Goal: Task Accomplishment & Management: Complete application form

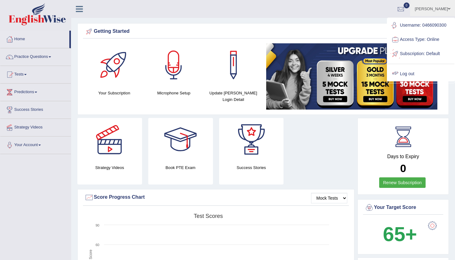
click at [415, 68] on link "Log out" at bounding box center [420, 74] width 67 height 14
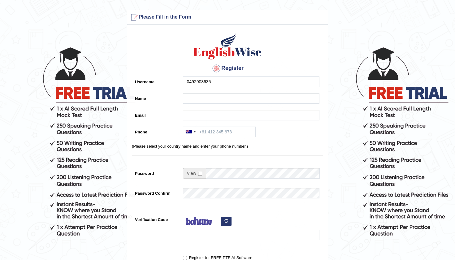
type input "0492903635"
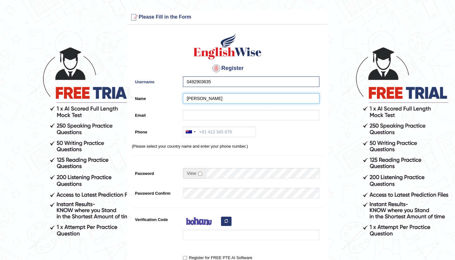
type input "[PERSON_NAME]"
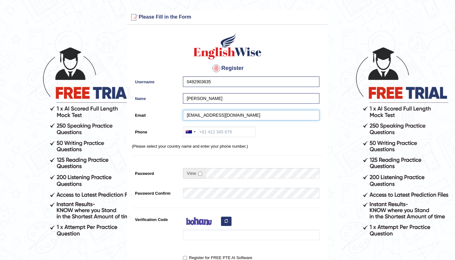
type input "neenumidhun212@gmail.com"
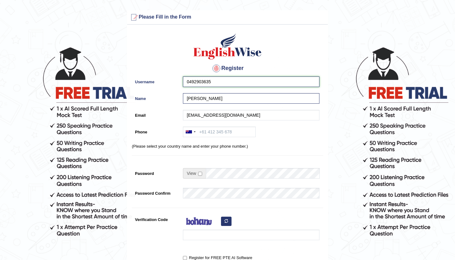
click at [213, 82] on input "0492903635" at bounding box center [251, 81] width 136 height 11
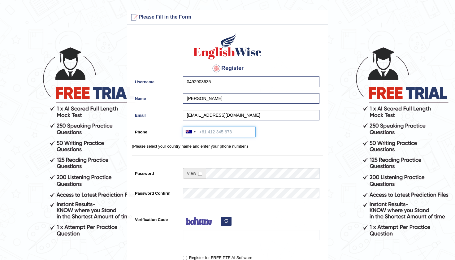
paste input "0492903635"
type input "0492903635"
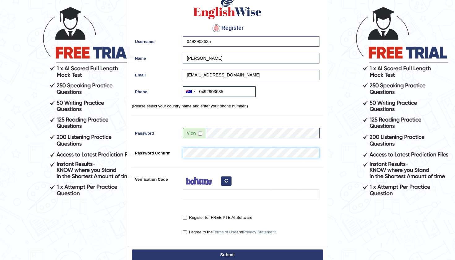
scroll to position [50, 0]
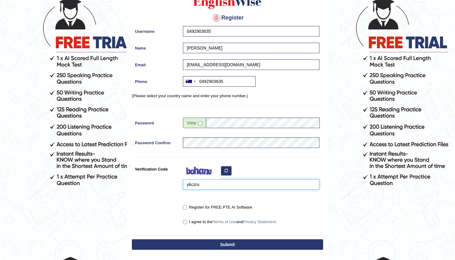
type input "ykczru"
click at [184, 208] on input "Register for FREE PTE AI Software" at bounding box center [185, 207] width 4 height 4
checkbox input "true"
click at [184, 221] on input "I agree to the Terms of Use and Privacy Statement ." at bounding box center [185, 222] width 4 height 4
checkbox input "true"
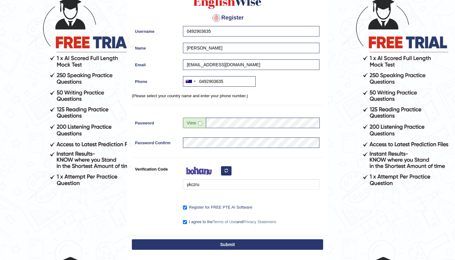
click at [230, 242] on button "Submit" at bounding box center [227, 244] width 191 height 11
type input "+61492903635"
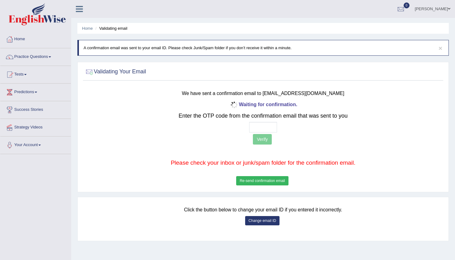
click at [253, 131] on input "text" at bounding box center [263, 127] width 28 height 11
type input "2 2 6 6"
click at [264, 139] on button "Verify" at bounding box center [262, 139] width 19 height 11
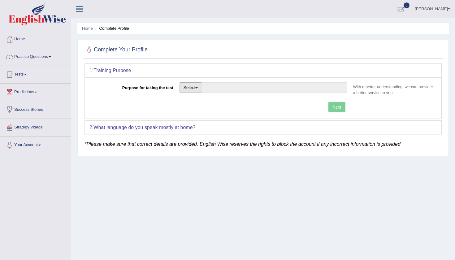
click at [192, 88] on button "Select" at bounding box center [190, 87] width 23 height 11
click at [201, 115] on link "Nursing" at bounding box center [207, 117] width 55 height 8
type input "Nursing"
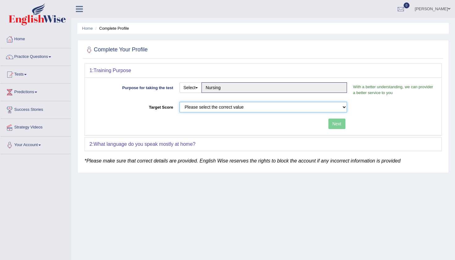
select select "65"
click at [334, 121] on button "Next" at bounding box center [336, 123] width 17 height 11
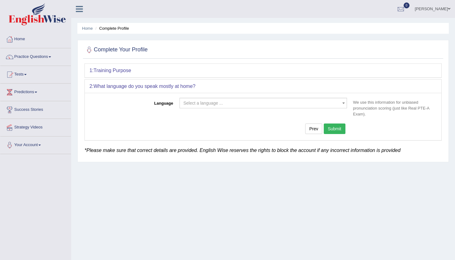
click at [201, 99] on span "Select a language ..." at bounding box center [262, 103] width 167 height 11
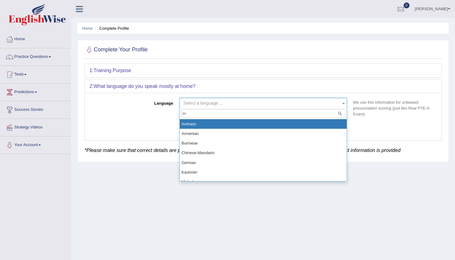
type input "ma"
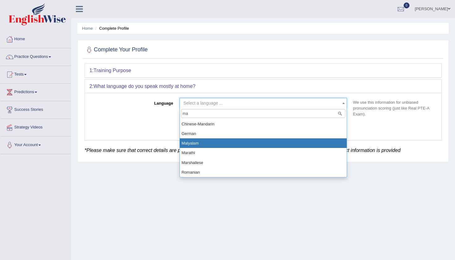
select select "Malyalam"
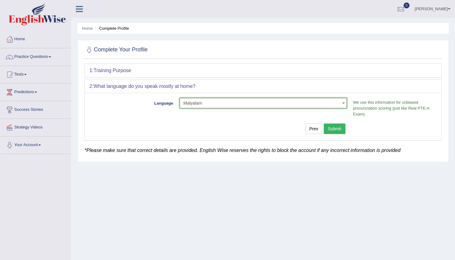
click at [336, 132] on button "Submit" at bounding box center [335, 128] width 22 height 11
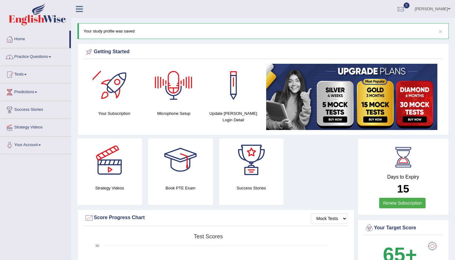
click at [39, 60] on link "Practice Questions" at bounding box center [35, 55] width 71 height 15
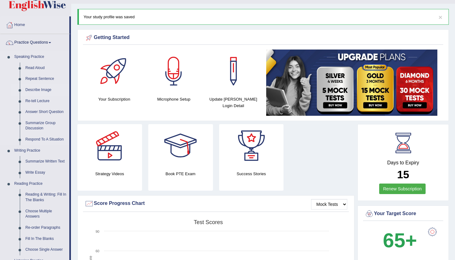
scroll to position [23, 0]
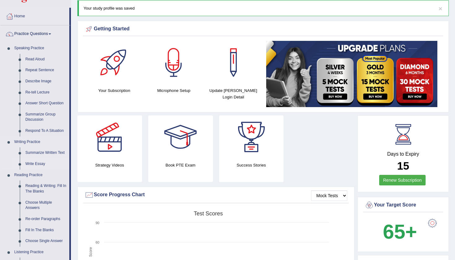
click at [32, 160] on link "Write Essay" at bounding box center [46, 163] width 47 height 11
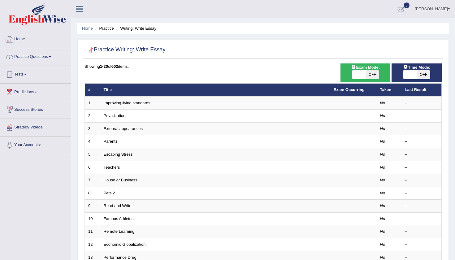
click at [34, 56] on link "Practice Questions" at bounding box center [35, 55] width 71 height 15
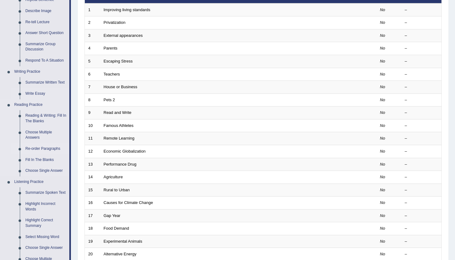
scroll to position [93, 0]
click at [37, 111] on link "Reading & Writing: Fill In The Blanks" at bounding box center [46, 118] width 47 height 16
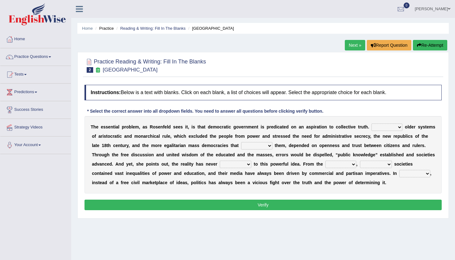
click at [349, 45] on link "Next »" at bounding box center [355, 45] width 20 height 11
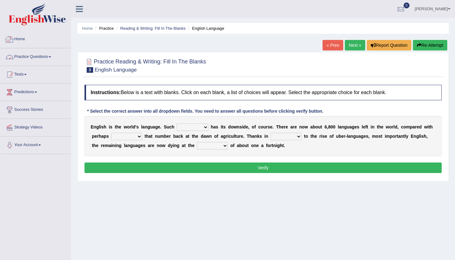
click at [37, 46] on li "Home" at bounding box center [35, 40] width 71 height 18
click at [34, 55] on link "Practice Questions" at bounding box center [35, 55] width 71 height 15
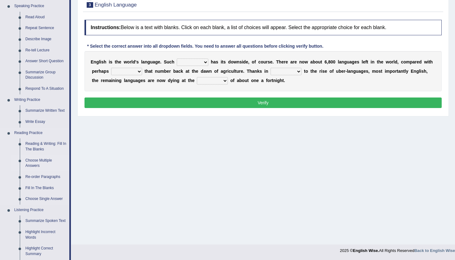
scroll to position [65, 0]
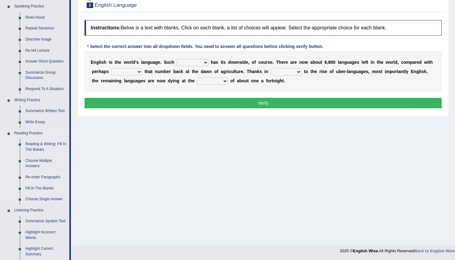
click at [37, 174] on link "Re-order Paragraphs" at bounding box center [46, 177] width 47 height 11
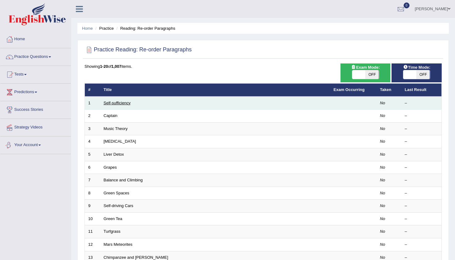
click at [108, 103] on link "Self-sufficiency" at bounding box center [117, 103] width 27 height 5
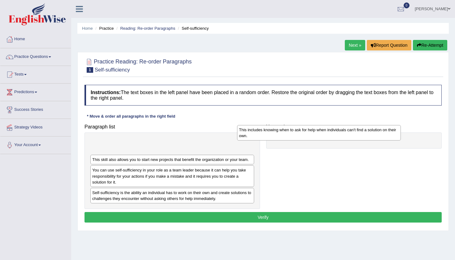
drag, startPoint x: 150, startPoint y: 148, endPoint x: 309, endPoint y: 135, distance: 158.8
click at [309, 135] on div "This includes knowing when to ask for help when individuals can't find a soluti…" at bounding box center [319, 132] width 164 height 15
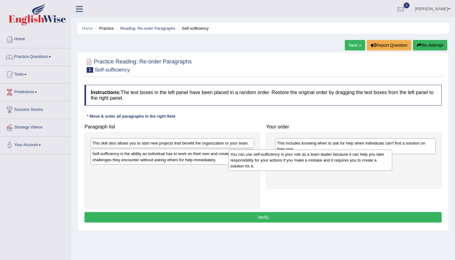
drag, startPoint x: 209, startPoint y: 150, endPoint x: 352, endPoint y: 152, distance: 142.9
click at [352, 152] on div "You can use self-sufficiency in your role as a team leader because it can help …" at bounding box center [310, 159] width 164 height 21
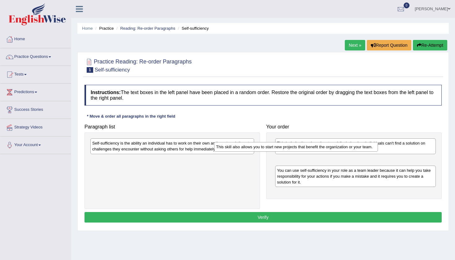
drag, startPoint x: 249, startPoint y: 147, endPoint x: 373, endPoint y: 151, distance: 124.1
click at [373, 151] on div "This skill also allows you to start new projects that benefit the organization …" at bounding box center [296, 147] width 164 height 10
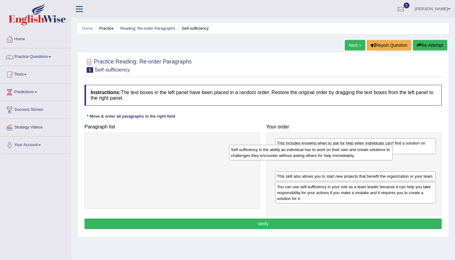
drag, startPoint x: 234, startPoint y: 147, endPoint x: 378, endPoint y: 155, distance: 143.7
click at [378, 155] on div "Self-sufficiency is the ability an individual has to work on their own and crea…" at bounding box center [311, 152] width 164 height 15
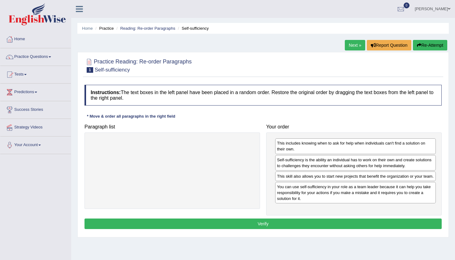
click at [356, 44] on link "Next »" at bounding box center [355, 45] width 20 height 11
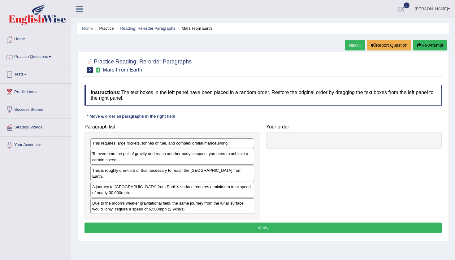
click at [350, 41] on link "Next »" at bounding box center [355, 45] width 20 height 11
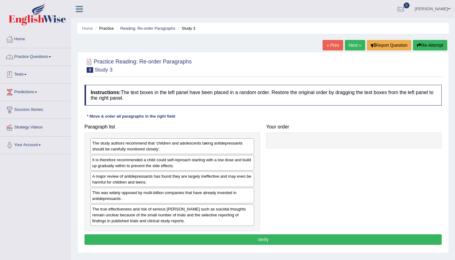
click at [38, 58] on link "Practice Questions" at bounding box center [35, 55] width 71 height 15
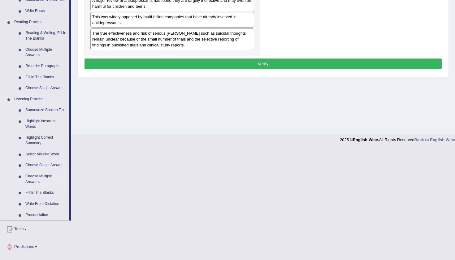
scroll to position [176, 0]
click at [45, 200] on link "Write From Dictation" at bounding box center [46, 203] width 47 height 11
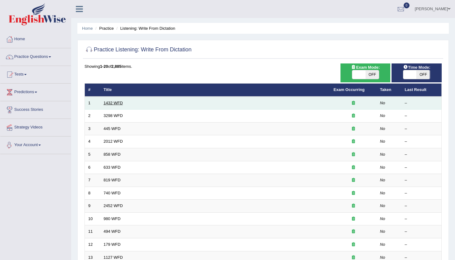
click at [116, 101] on link "1432 WFD" at bounding box center [113, 103] width 19 height 5
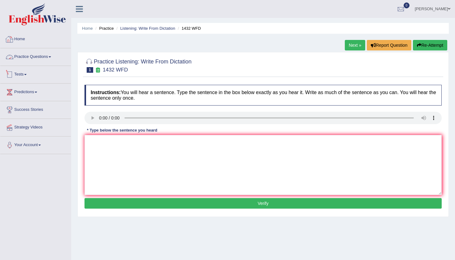
click at [26, 34] on link "Home" at bounding box center [35, 38] width 71 height 15
